Goal: Task Accomplishment & Management: Complete application form

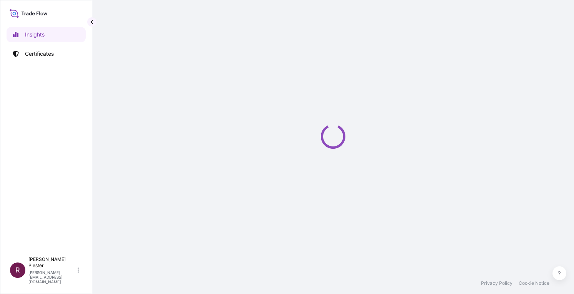
select select "2025"
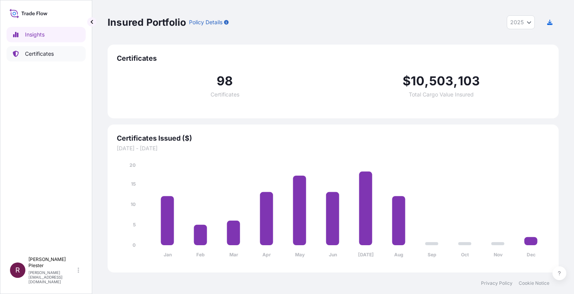
click at [43, 52] on p "Certificates" at bounding box center [39, 54] width 29 height 8
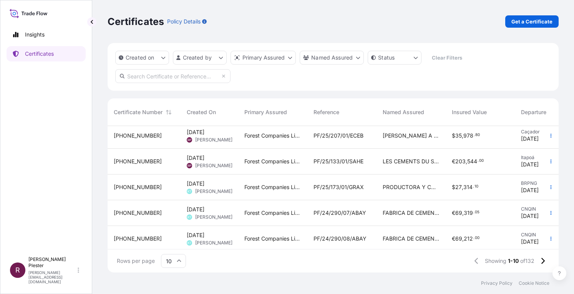
scroll to position [140, 0]
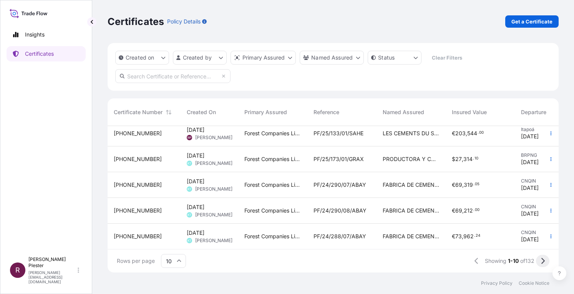
click at [541, 261] on icon at bounding box center [543, 261] width 4 height 7
click at [543, 264] on icon at bounding box center [543, 261] width 3 height 6
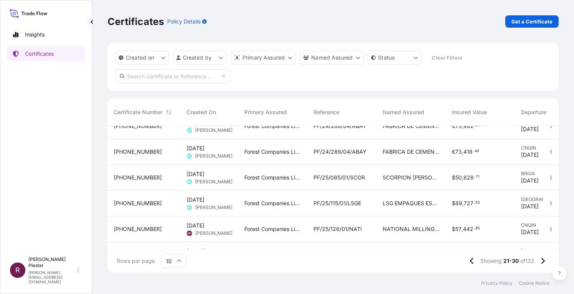
scroll to position [0, 0]
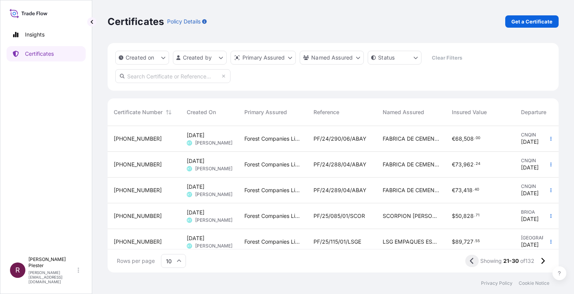
click at [467, 261] on button at bounding box center [472, 261] width 13 height 12
click at [467, 261] on button at bounding box center [473, 261] width 13 height 12
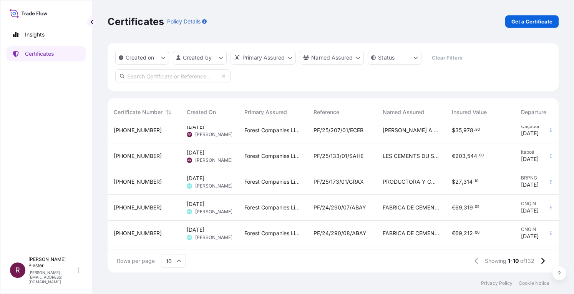
scroll to position [102, 0]
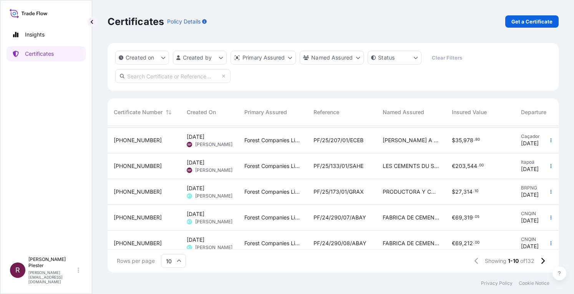
click at [337, 168] on span "PF/25/133/01/SAHE" at bounding box center [339, 166] width 50 height 8
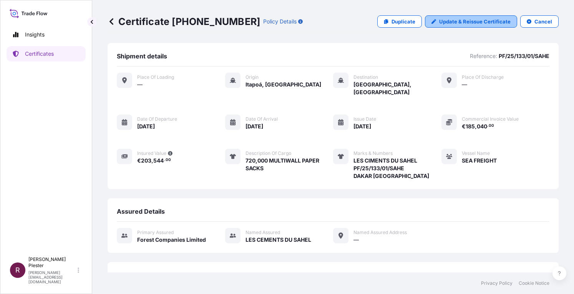
click at [455, 23] on p "Update & Reissue Certificate" at bounding box center [475, 22] width 72 height 8
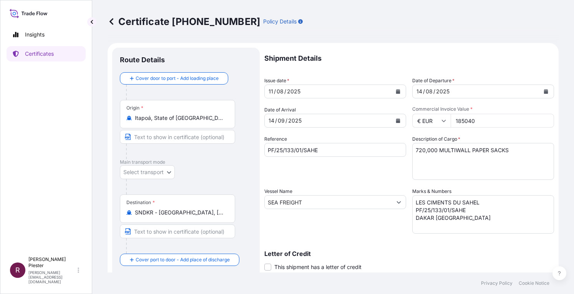
select select "31422"
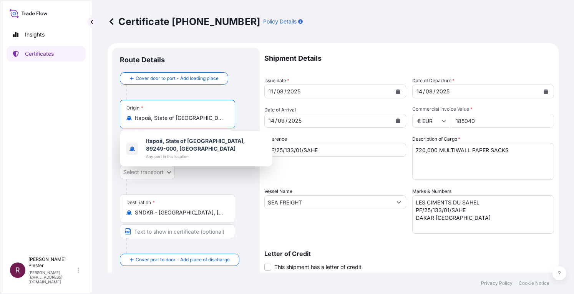
click at [142, 119] on input "Itapoá, State of [GEOGRAPHIC_DATA], 89249-000, [GEOGRAPHIC_DATA]" at bounding box center [180, 118] width 91 height 8
click at [141, 104] on div "Origin * [GEOGRAPHIC_DATA], State of [GEOGRAPHIC_DATA], 89249-000, [GEOGRAPHIC_…" at bounding box center [177, 114] width 115 height 28
click at [141, 114] on input "Itapoá, State of [GEOGRAPHIC_DATA], 89249-000, [GEOGRAPHIC_DATA]" at bounding box center [180, 118] width 91 height 8
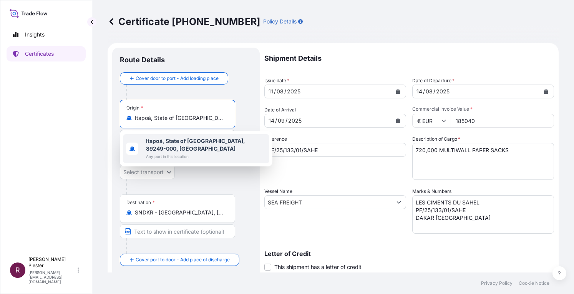
click at [202, 181] on div at bounding box center [189, 186] width 126 height 15
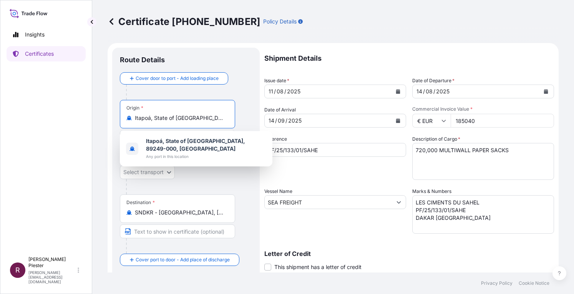
click at [222, 117] on input "Itapoá, State of [GEOGRAPHIC_DATA], 89249-000, [GEOGRAPHIC_DATA]" at bounding box center [180, 118] width 91 height 8
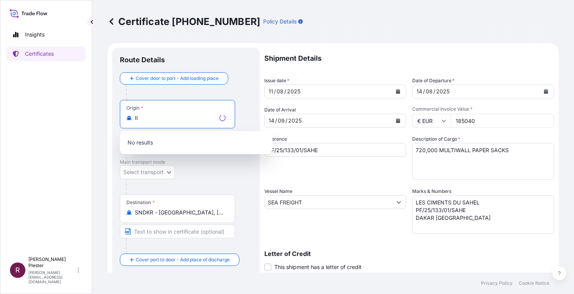
type input "I"
type input "p"
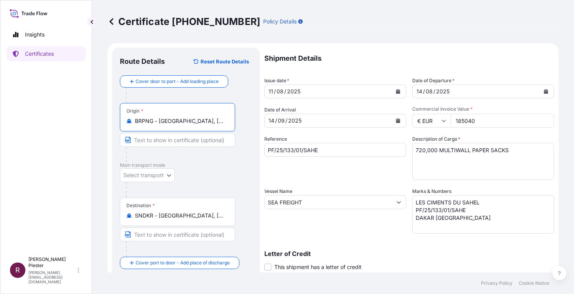
type input "BRPNG - [GEOGRAPHIC_DATA], [GEOGRAPHIC_DATA]"
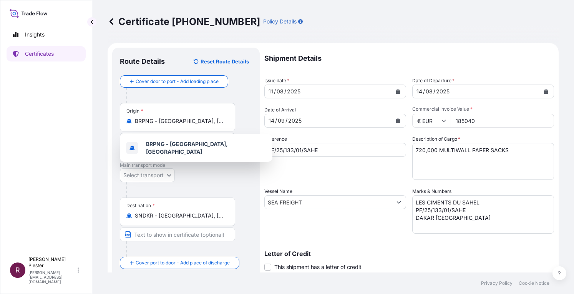
click at [474, 120] on input "185040" at bounding box center [502, 121] width 103 height 14
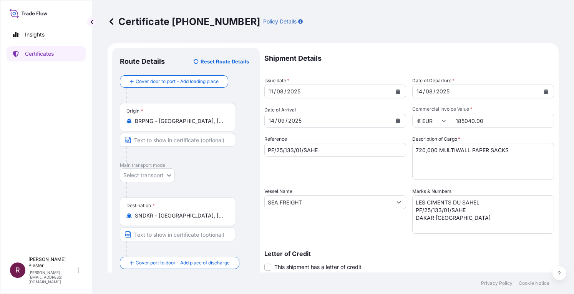
type input "185040.00"
click at [490, 135] on div "Shipment Details Issue date * [DATE] Date of Departure * [DATE] Date of Arrival…" at bounding box center [410, 202] width 290 height 308
click at [544, 90] on icon "Calendar" at bounding box center [546, 91] width 4 height 5
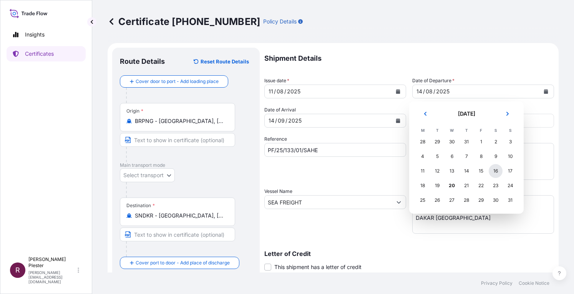
click at [496, 167] on div "16" at bounding box center [496, 171] width 14 height 14
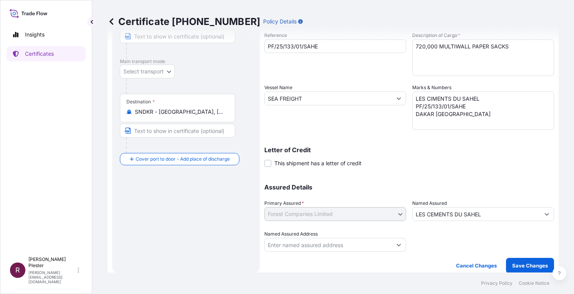
scroll to position [109, 0]
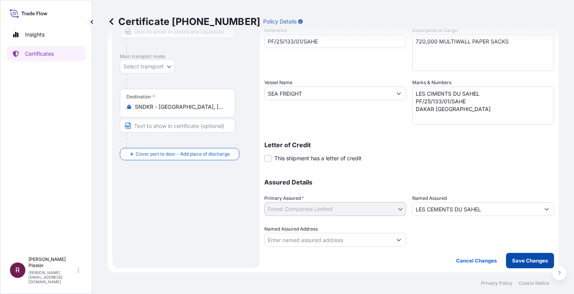
click at [515, 261] on p "Save Changes" at bounding box center [531, 261] width 36 height 8
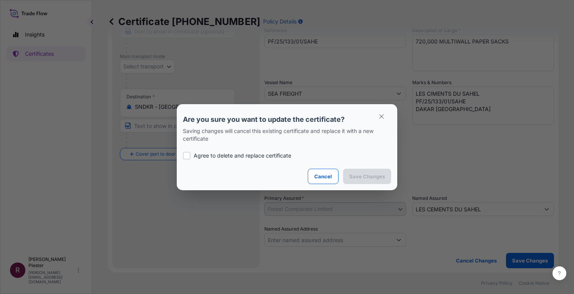
click at [187, 153] on div at bounding box center [187, 156] width 8 height 8
checkbox input "true"
click at [377, 175] on p "Save Changes" at bounding box center [368, 177] width 36 height 8
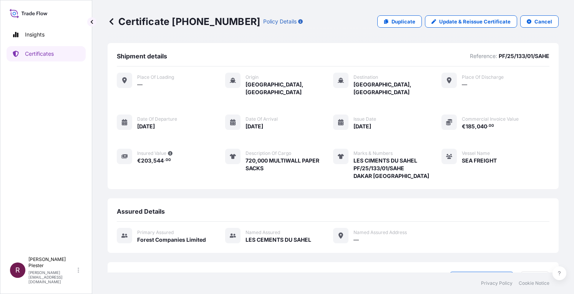
scroll to position [60, 0]
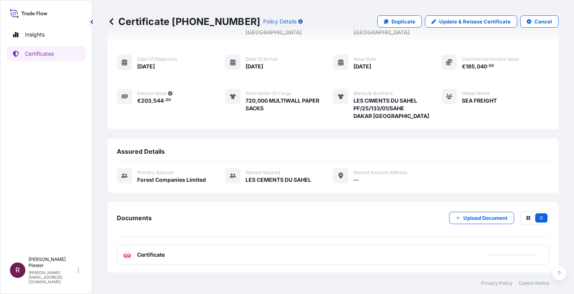
click at [155, 249] on div "PDF Certificate" at bounding box center [333, 255] width 433 height 20
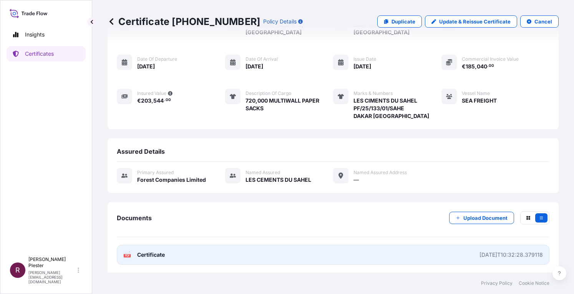
click at [128, 251] on icon "PDF" at bounding box center [127, 255] width 8 height 8
